Goal: Information Seeking & Learning: Learn about a topic

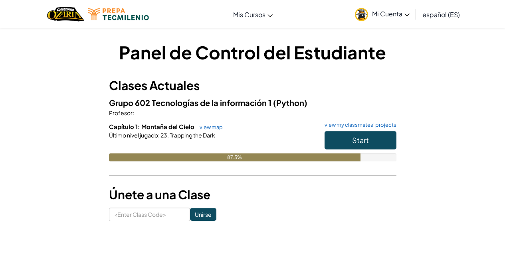
click at [369, 152] on div "Start" at bounding box center [356, 142] width 80 height 22
click at [363, 140] on span "Start" at bounding box center [360, 140] width 17 height 9
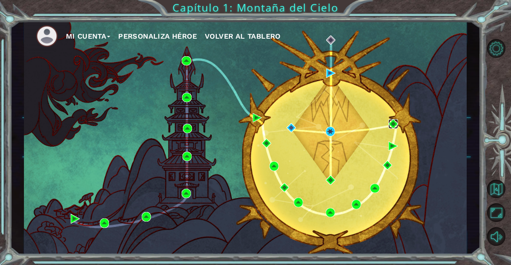
click at [394, 121] on img at bounding box center [392, 123] width 9 height 9
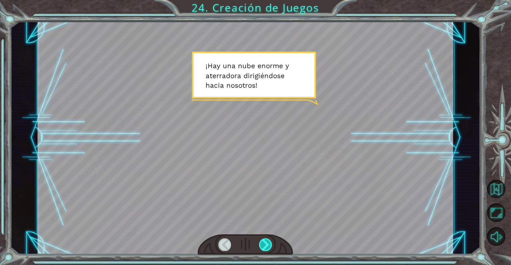
click at [269, 245] on div at bounding box center [265, 245] width 13 height 13
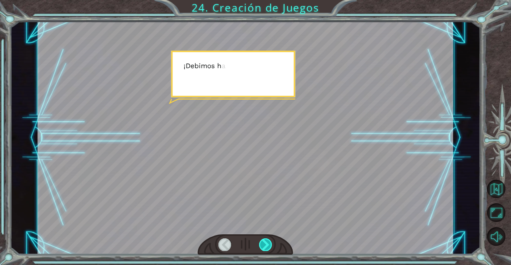
click at [269, 245] on div at bounding box center [265, 245] width 13 height 13
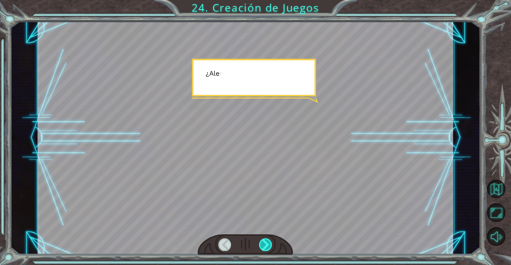
click at [268, 245] on div at bounding box center [265, 245] width 13 height 13
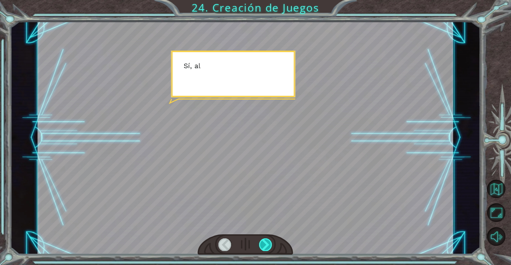
click at [268, 244] on div at bounding box center [265, 245] width 13 height 13
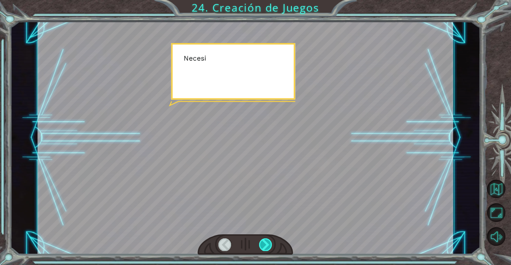
click at [268, 244] on div at bounding box center [265, 245] width 13 height 13
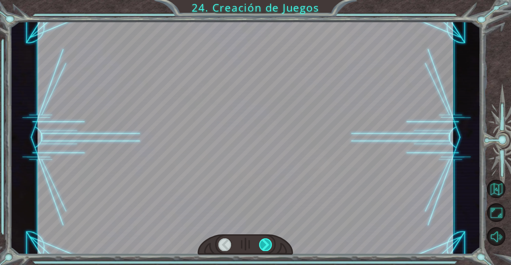
click at [268, 244] on div at bounding box center [265, 245] width 13 height 13
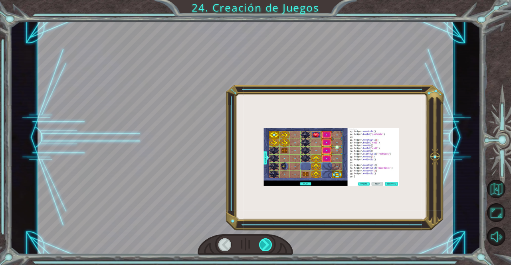
click at [267, 244] on div at bounding box center [265, 245] width 13 height 13
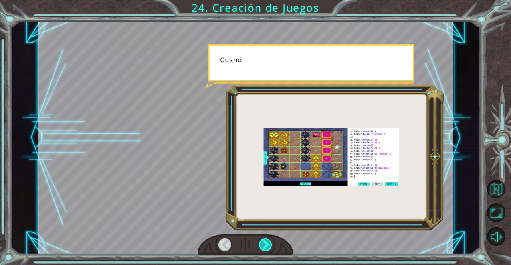
click at [267, 244] on div at bounding box center [265, 245] width 13 height 13
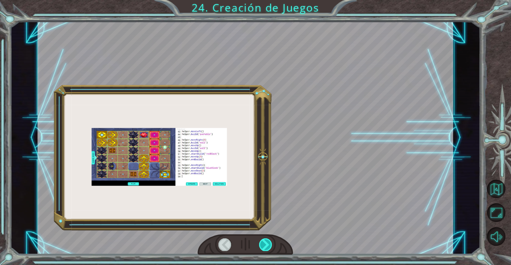
click at [267, 244] on div at bounding box center [265, 245] width 13 height 13
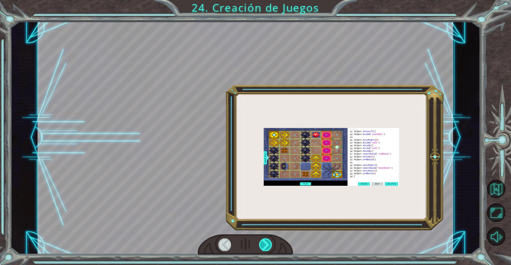
click at [267, 244] on div at bounding box center [265, 245] width 13 height 13
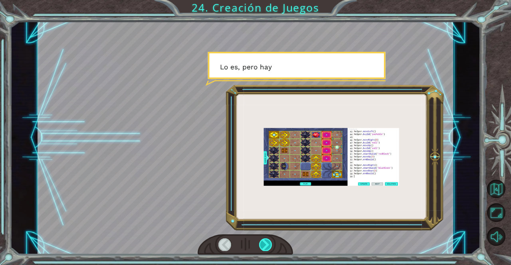
click at [267, 244] on div at bounding box center [265, 245] width 13 height 13
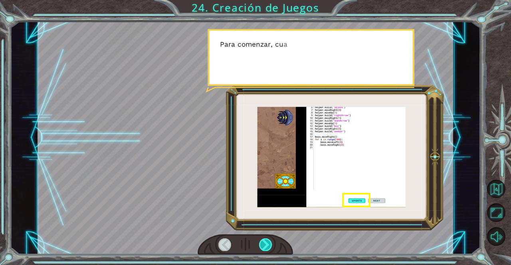
click at [267, 244] on div at bounding box center [265, 245] width 13 height 13
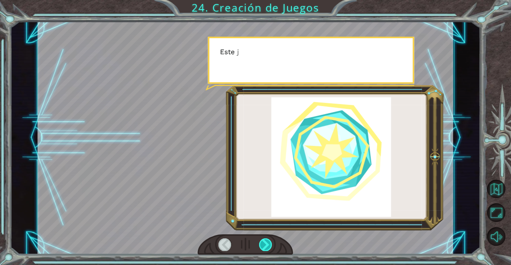
click at [267, 244] on div at bounding box center [265, 245] width 13 height 13
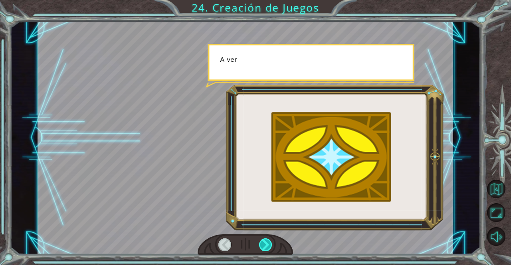
click at [267, 244] on div at bounding box center [265, 245] width 13 height 13
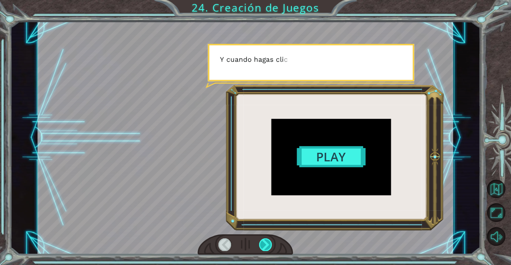
click at [266, 244] on div at bounding box center [265, 245] width 13 height 13
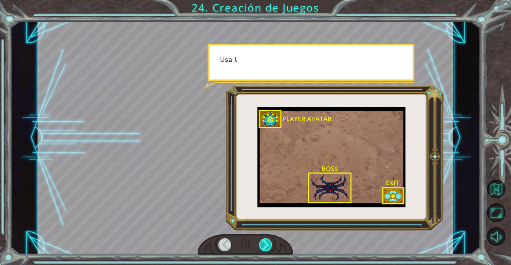
click at [266, 244] on div at bounding box center [265, 245] width 13 height 13
click at [266, 243] on div at bounding box center [265, 245] width 13 height 13
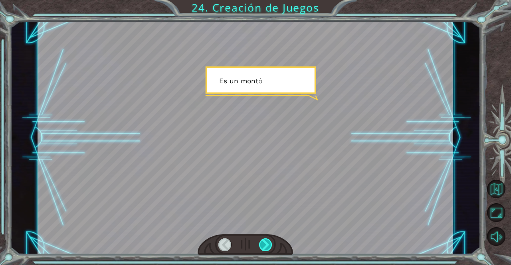
click at [266, 243] on div at bounding box center [265, 245] width 13 height 13
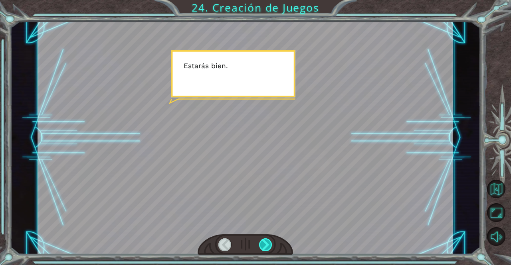
click at [266, 243] on div at bounding box center [265, 245] width 13 height 13
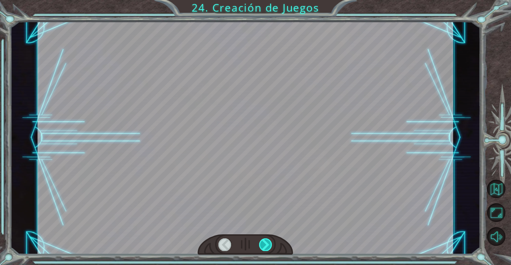
click at [266, 243] on div at bounding box center [265, 245] width 13 height 13
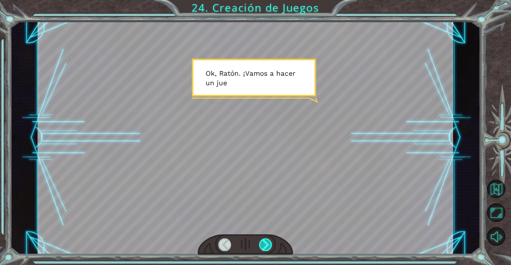
click at [266, 243] on div at bounding box center [265, 245] width 13 height 13
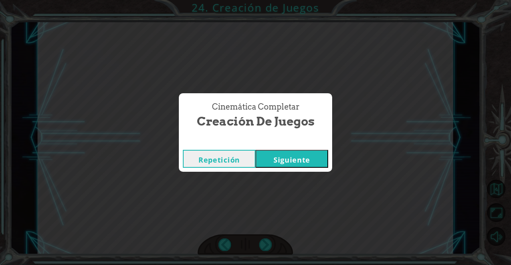
click at [273, 159] on button "Siguiente" at bounding box center [291, 159] width 73 height 18
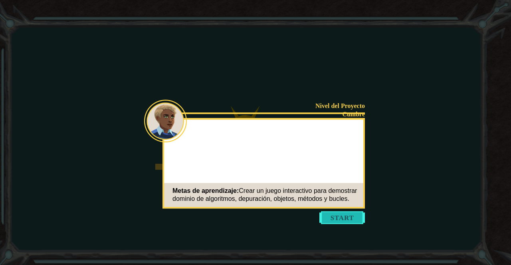
click at [340, 220] on button "Start" at bounding box center [341, 218] width 45 height 13
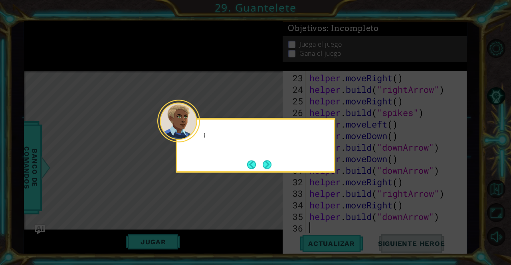
scroll to position [289, 0]
click at [220, 73] on icon at bounding box center [255, 132] width 511 height 265
click at [265, 164] on button "Next" at bounding box center [267, 164] width 9 height 9
click at [265, 163] on button "Next" at bounding box center [267, 164] width 9 height 9
